Goal: Task Accomplishment & Management: Complete application form

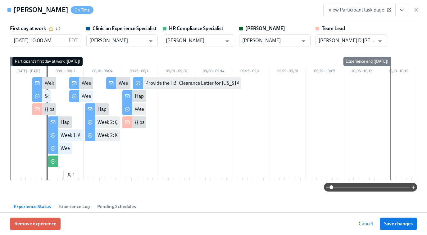
scroll to position [0, 1355]
click at [417, 10] on icon "button" at bounding box center [416, 9] width 3 height 3
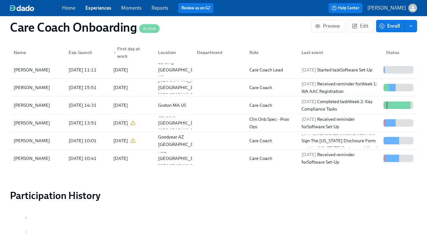
click at [98, 10] on link "Experiences" at bounding box center [98, 8] width 26 height 6
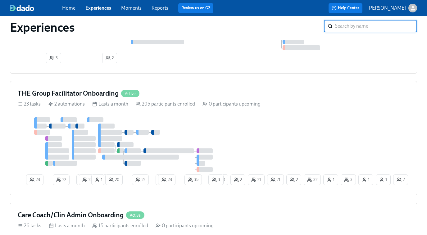
scroll to position [386, 0]
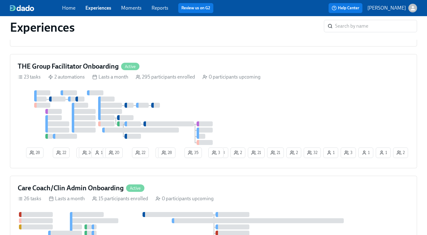
click at [126, 138] on div at bounding box center [126, 136] width 2 height 5
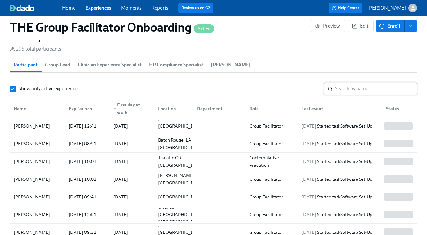
click at [345, 89] on input "search" at bounding box center [376, 89] width 82 height 12
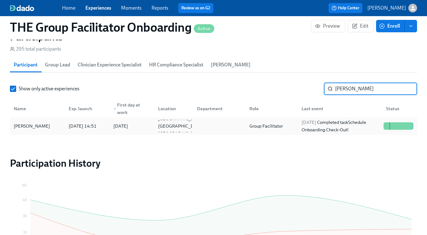
type input "ashley k"
click at [304, 126] on div "2025/08/12 Completed task Schedule Onboarding Check-Out!" at bounding box center [340, 126] width 82 height 15
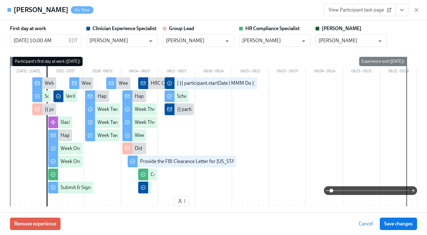
click at [402, 12] on icon "View task page" at bounding box center [402, 10] width 6 height 6
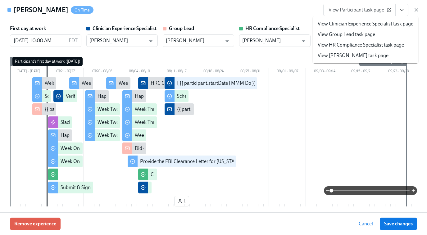
click at [383, 22] on link "View Clinician Experience Specialist task page" at bounding box center [366, 24] width 96 height 7
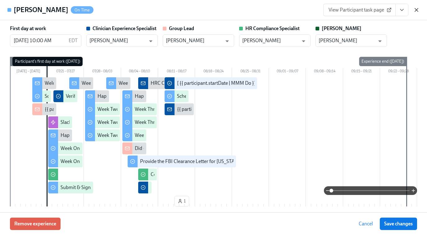
click at [416, 9] on icon "button" at bounding box center [417, 10] width 6 height 6
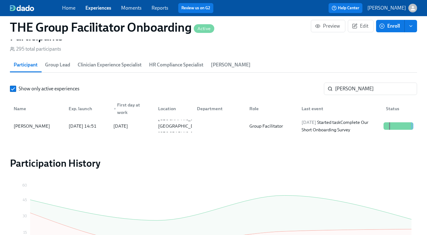
scroll to position [0, 9606]
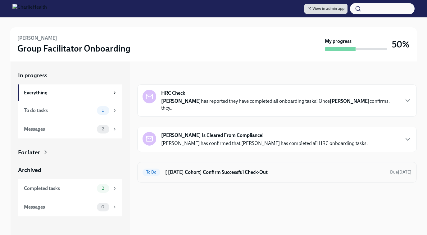
click at [249, 169] on h6 "[ [DATE] Cohort] Confirm Successful Check-Out" at bounding box center [275, 172] width 220 height 7
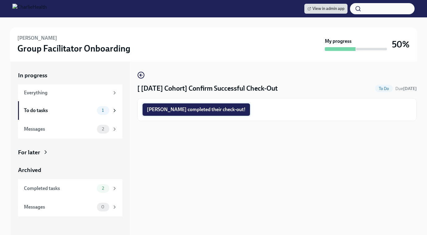
click at [195, 110] on span "[PERSON_NAME] completed their check-out!" at bounding box center [196, 110] width 99 height 6
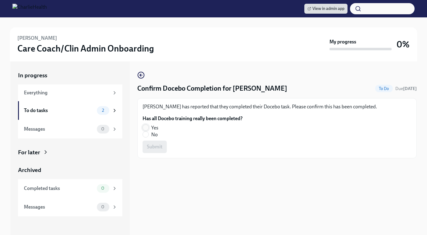
click at [144, 126] on input "Yes" at bounding box center [146, 128] width 6 height 6
radio input "true"
click at [147, 148] on span "Submit" at bounding box center [155, 147] width 16 height 6
